Goal: Transaction & Acquisition: Subscribe to service/newsletter

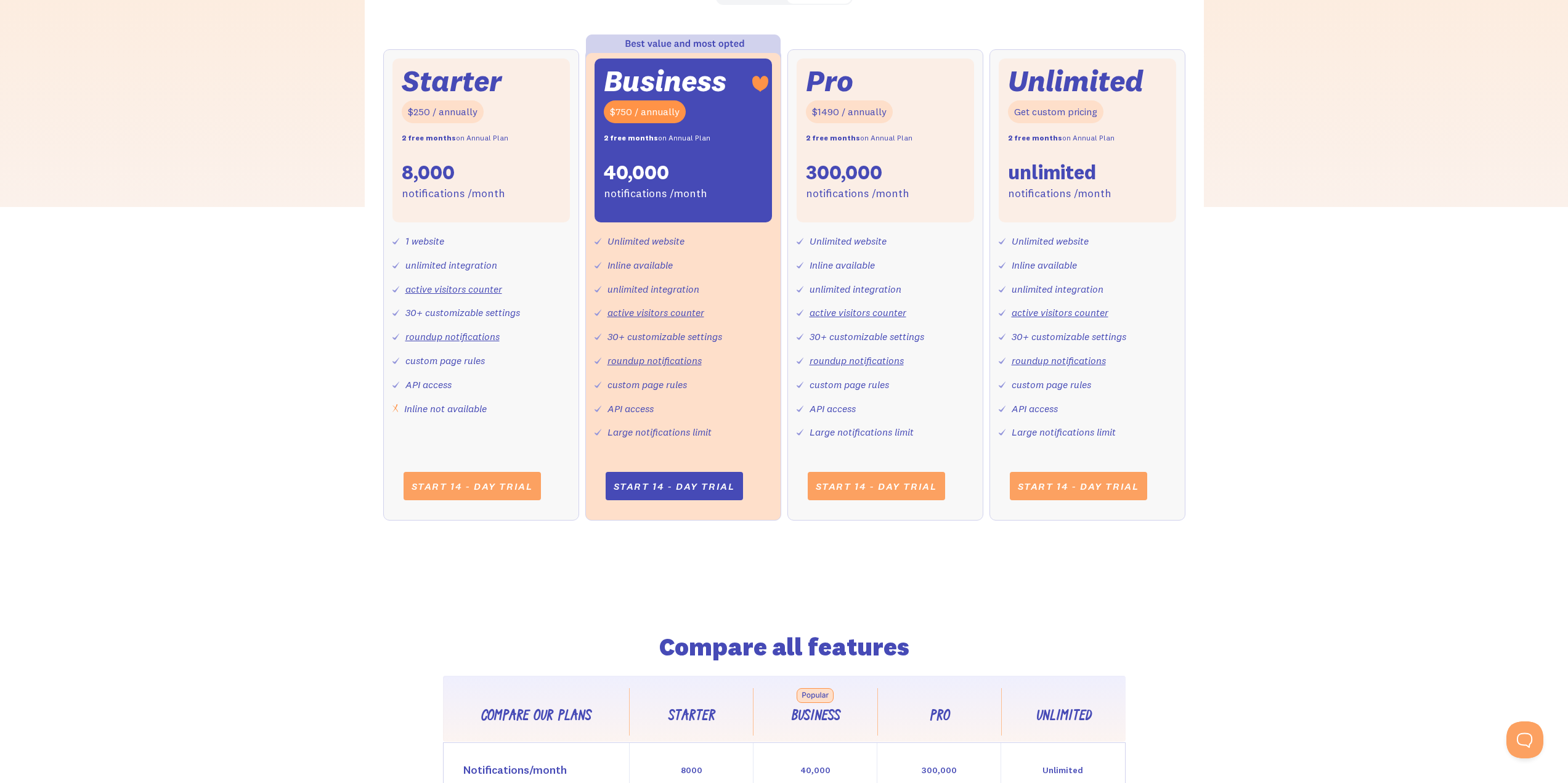
scroll to position [493, 0]
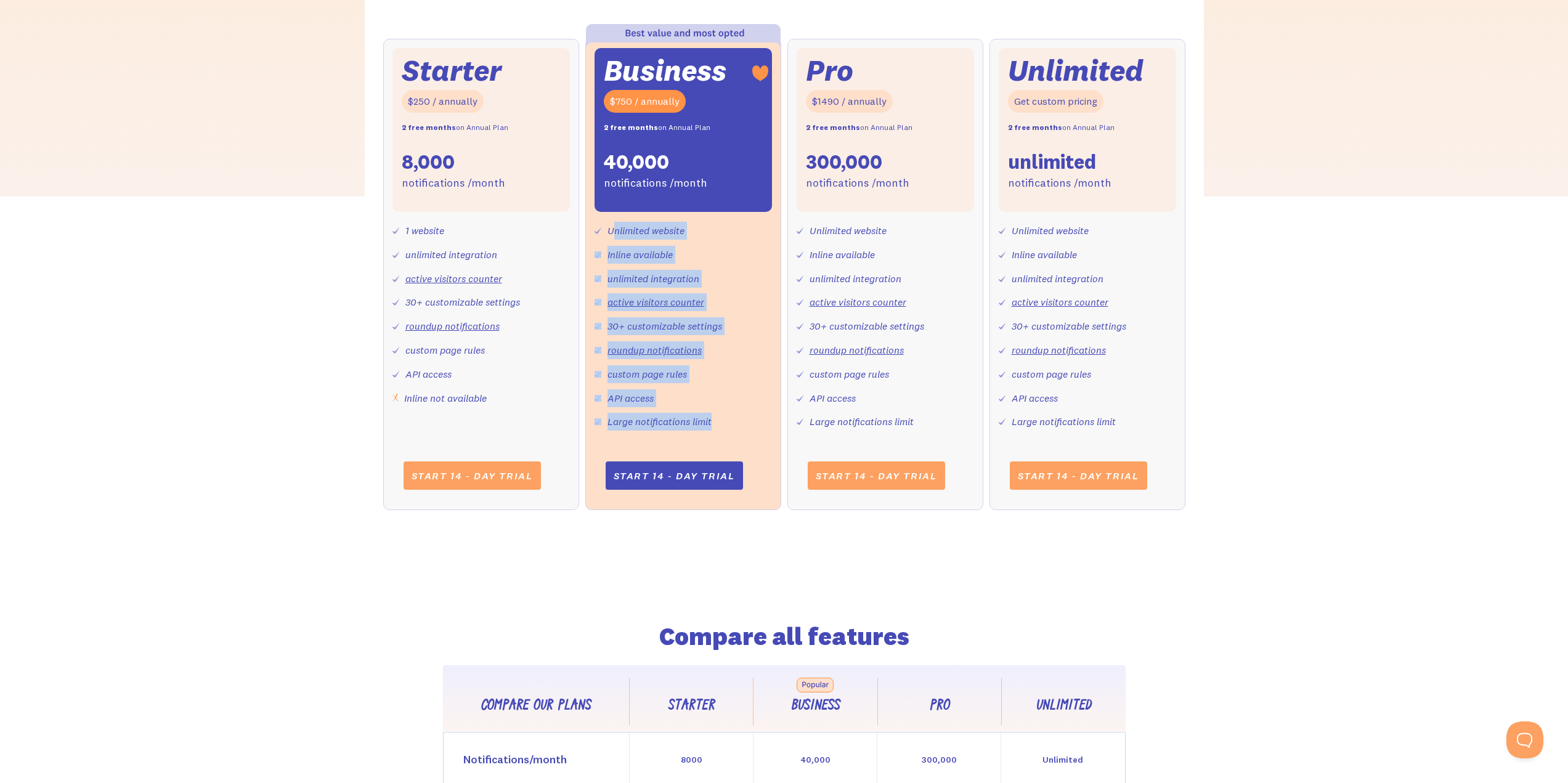
drag, startPoint x: 612, startPoint y: 230, endPoint x: 728, endPoint y: 428, distance: 229.5
click at [728, 430] on div "Unlimited website Inline available unlimited integration active visitors counte…" at bounding box center [683, 321] width 177 height 219
click at [728, 427] on div "Unlimited website Inline available unlimited integration active visitors counte…" at bounding box center [683, 321] width 177 height 219
drag, startPoint x: 730, startPoint y: 422, endPoint x: 603, endPoint y: 233, distance: 227.7
click at [603, 233] on div "Unlimited website Inline available unlimited integration active visitors counte…" at bounding box center [683, 321] width 177 height 219
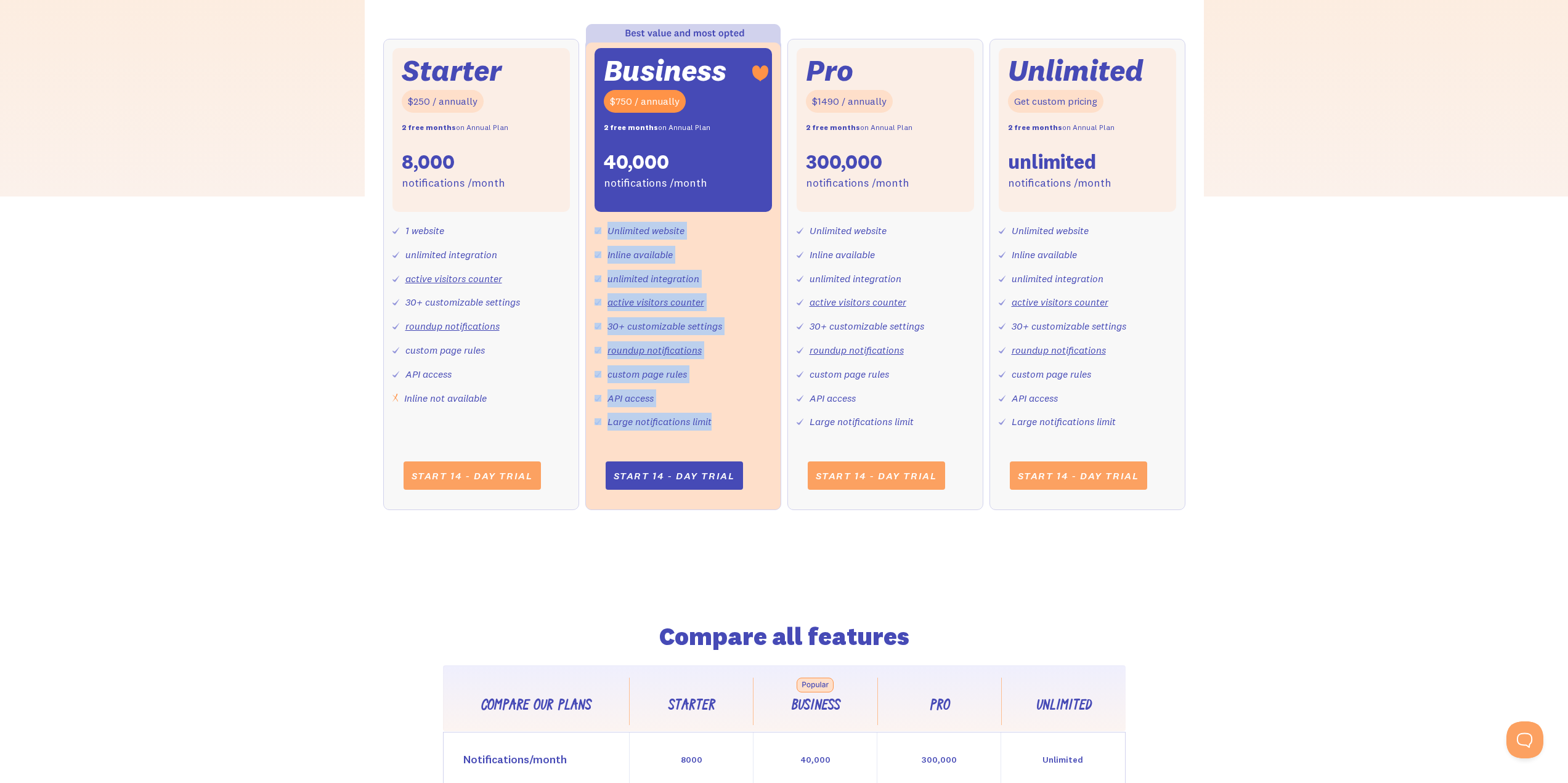
click at [602, 233] on div "Unlimited website" at bounding box center [639, 231] width 90 height 18
click at [595, 230] on img at bounding box center [598, 231] width 7 height 7
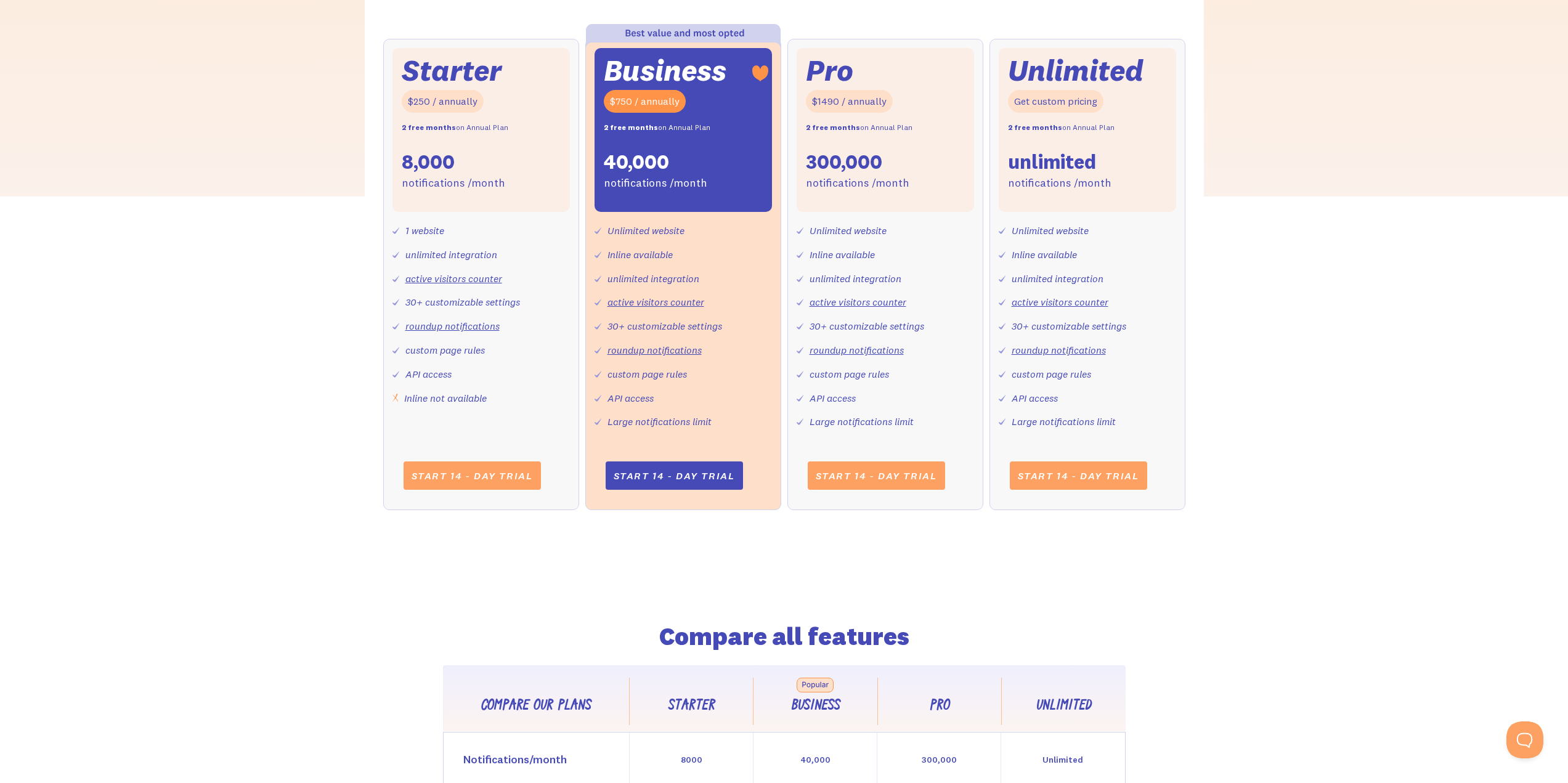
click at [593, 223] on div "Business $750 / annually 2 free months on Annual Plan 40,000 notifications /mon…" at bounding box center [684, 274] width 196 height 471
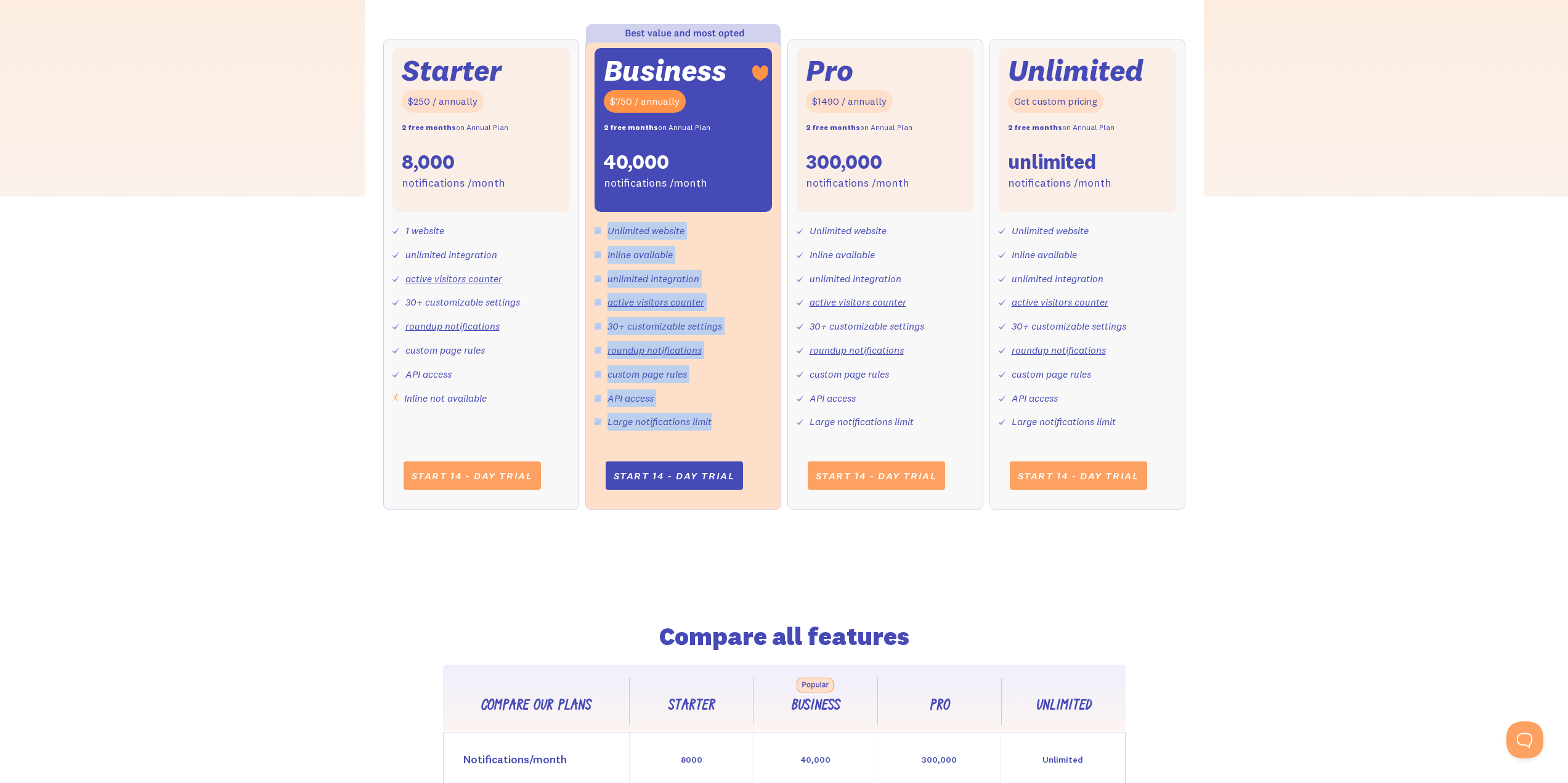
drag, startPoint x: 594, startPoint y: 218, endPoint x: 741, endPoint y: 427, distance: 255.5
click at [741, 427] on div "Unlimited website Inline available unlimited integration active visitors counte…" at bounding box center [683, 321] width 177 height 219
drag, startPoint x: 713, startPoint y: 419, endPoint x: 592, endPoint y: 230, distance: 224.4
click at [592, 231] on div "Business $750 / annually 2 free months on Annual Plan 40,000 notifications /mon…" at bounding box center [684, 274] width 196 height 471
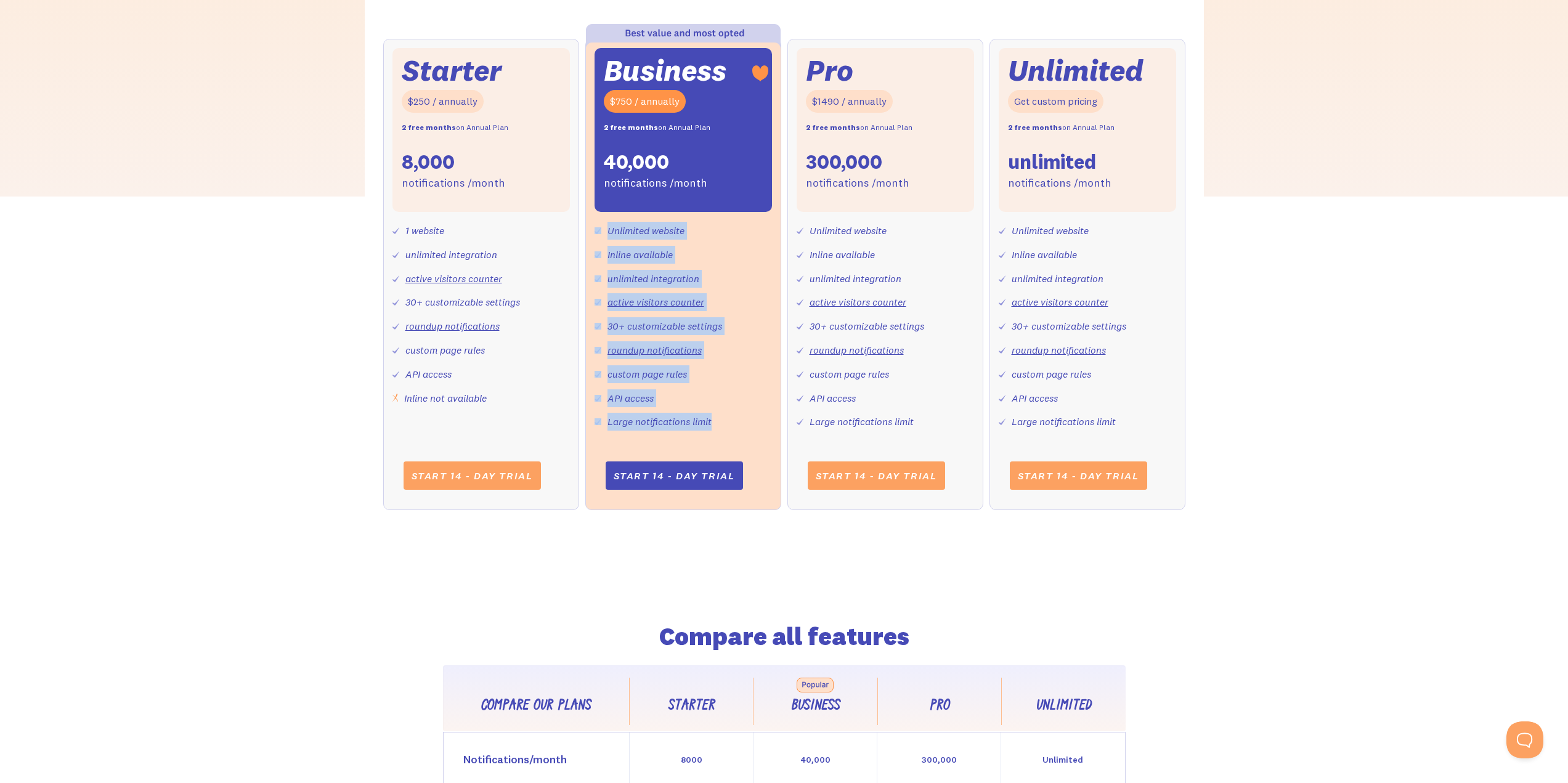
click at [592, 230] on div "Business $750 / annually 2 free months on Annual Plan 40,000 notifications /mon…" at bounding box center [684, 274] width 196 height 471
drag, startPoint x: 605, startPoint y: 221, endPoint x: 756, endPoint y: 436, distance: 262.7
click at [756, 436] on div "Business $750 / annually 2 free months on Annual Plan 40,000 notifications /mon…" at bounding box center [684, 274] width 196 height 471
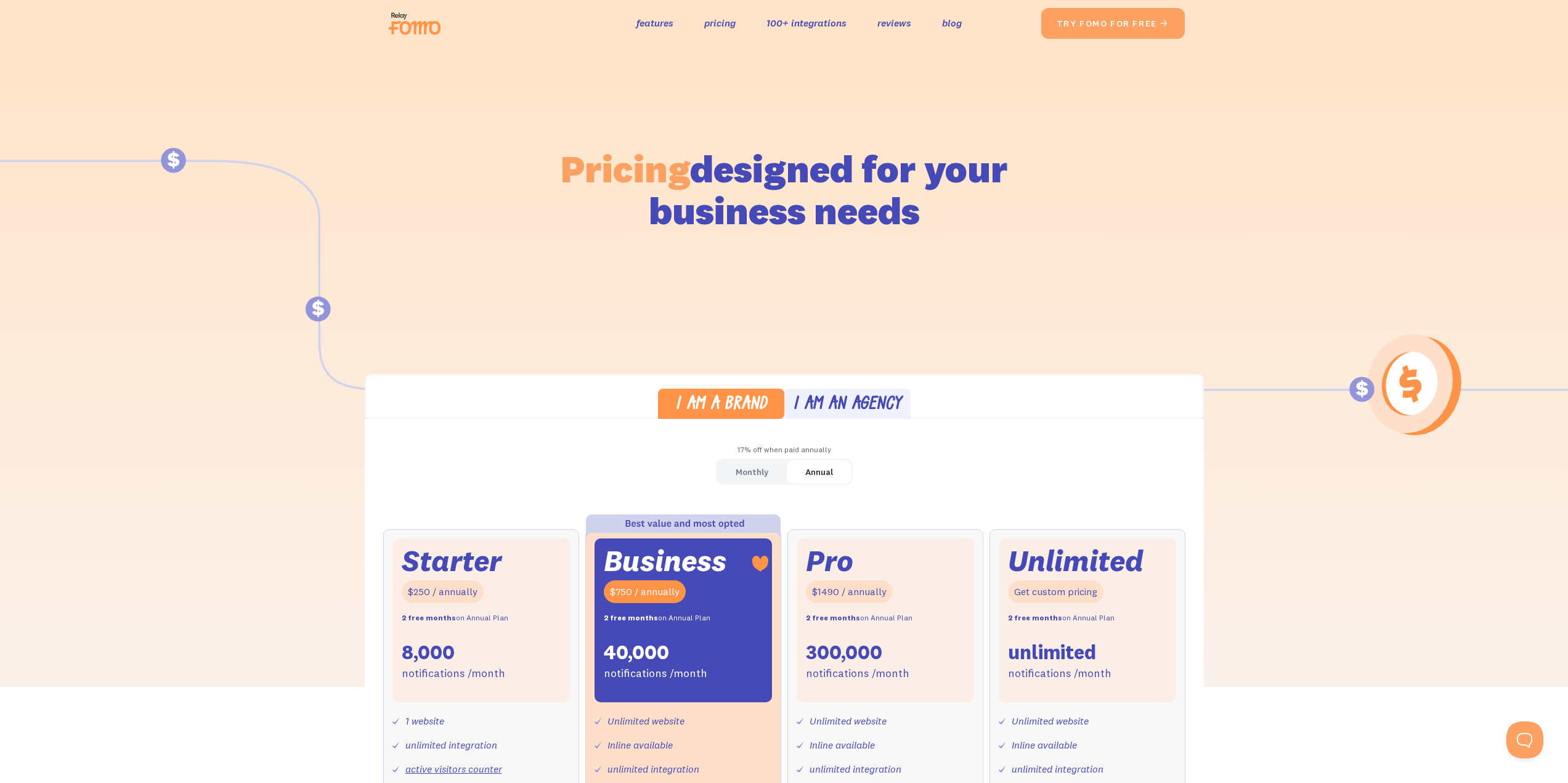
scroll to position [0, 0]
